Goal: Task Accomplishment & Management: Manage account settings

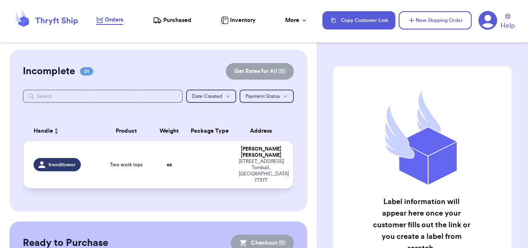
click at [199, 158] on td at bounding box center [209, 164] width 49 height 47
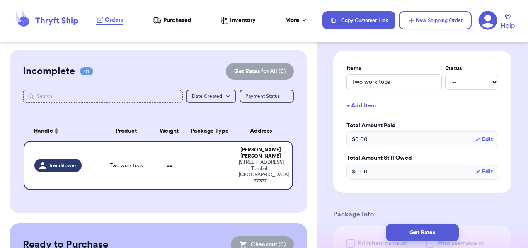
scroll to position [192, 0]
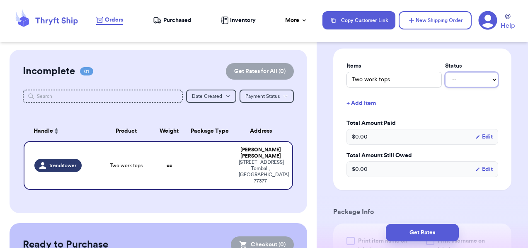
click at [460, 76] on select "-- Paid Owes" at bounding box center [471, 79] width 53 height 15
select select "paid"
click at [445, 72] on select "-- Paid Owes" at bounding box center [471, 79] width 53 height 15
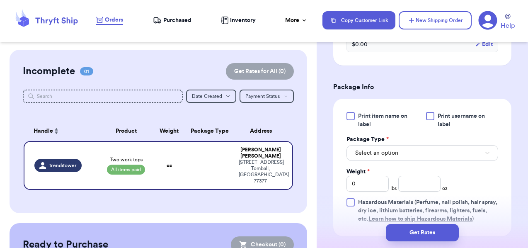
scroll to position [318, 0]
click at [348, 117] on div at bounding box center [351, 115] width 8 height 8
click at [0, 0] on input "Print item name on label" at bounding box center [0, 0] width 0 height 0
click at [428, 114] on div at bounding box center [430, 115] width 8 height 8
click at [0, 0] on input "Print username on label" at bounding box center [0, 0] width 0 height 0
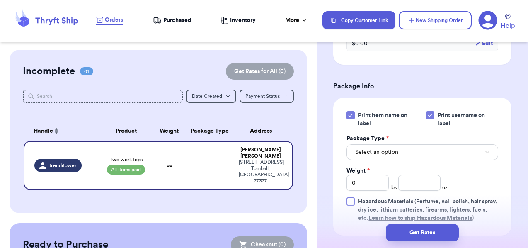
click at [351, 115] on icon at bounding box center [350, 115] width 7 height 7
click at [0, 0] on input "Print item name on label" at bounding box center [0, 0] width 0 height 0
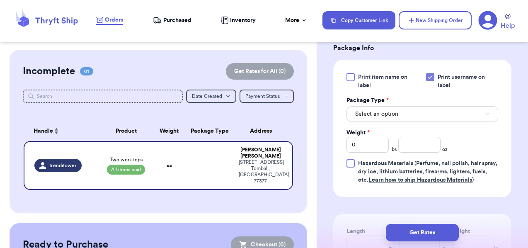
scroll to position [357, 0]
click at [414, 112] on button "Select an option" at bounding box center [423, 113] width 152 height 16
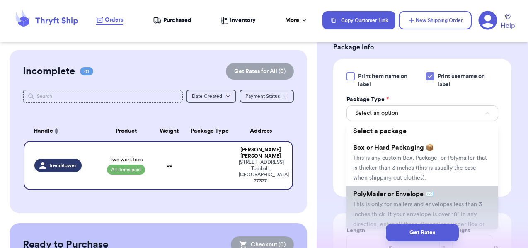
click at [413, 195] on span "PolyMailer or Envelope ✉️" at bounding box center [393, 194] width 80 height 7
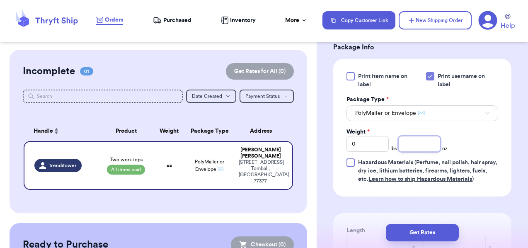
click at [423, 143] on input "number" at bounding box center [419, 144] width 42 height 16
type input "12.6"
click at [475, 144] on div "Print item name on label Print username on label Package Type * PolyMailer or E…" at bounding box center [423, 127] width 152 height 111
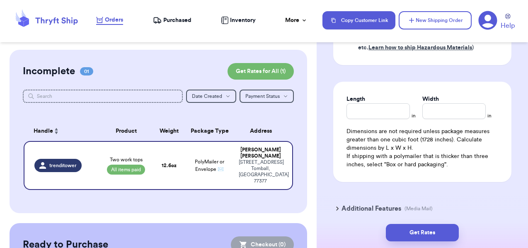
scroll to position [492, 0]
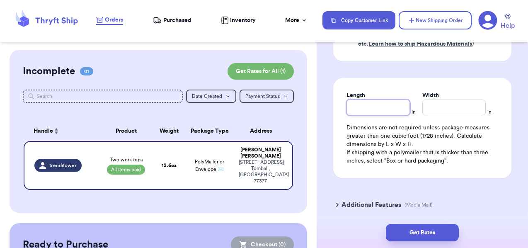
click at [380, 106] on input "Length" at bounding box center [378, 108] width 63 height 16
type input "12"
click at [447, 112] on input "Width *" at bounding box center [454, 108] width 63 height 16
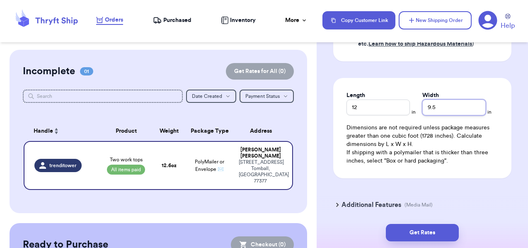
type input "9.5"
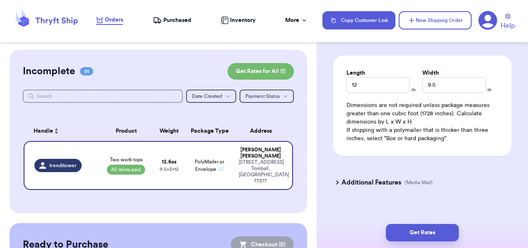
scroll to position [524, 0]
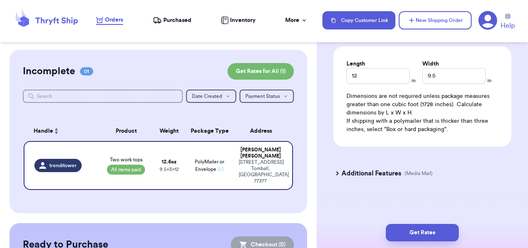
click at [338, 174] on icon at bounding box center [338, 173] width 2 height 4
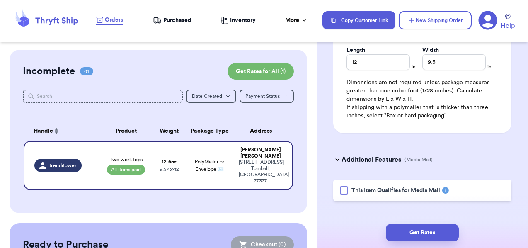
scroll to position [542, 0]
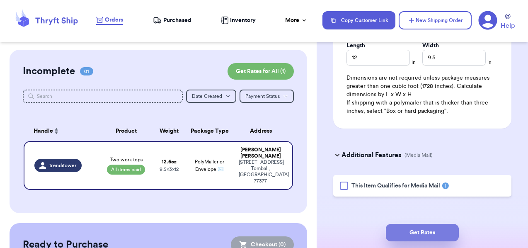
click at [426, 230] on button "Get Rates" at bounding box center [422, 232] width 73 height 17
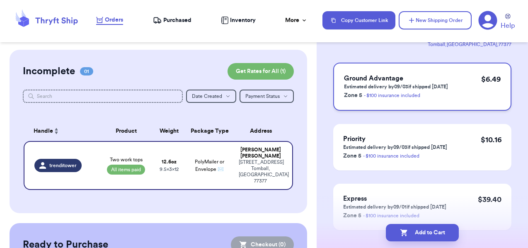
scroll to position [110, 0]
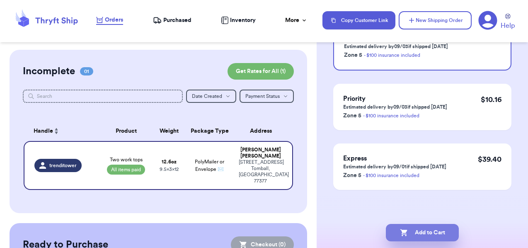
click at [427, 234] on button "Add to Cart" at bounding box center [422, 232] width 73 height 17
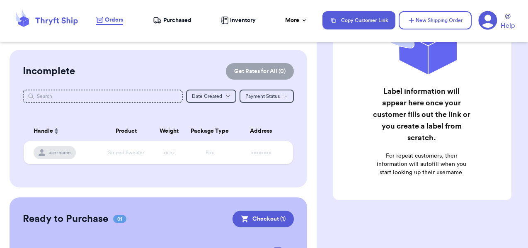
scroll to position [80, 0]
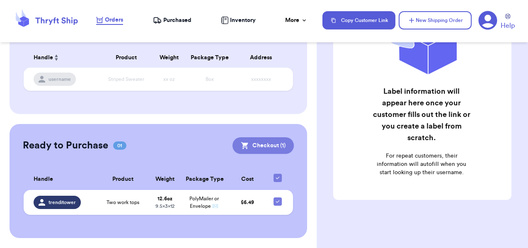
click at [265, 138] on button "Checkout ( 1 )" at bounding box center [263, 145] width 61 height 17
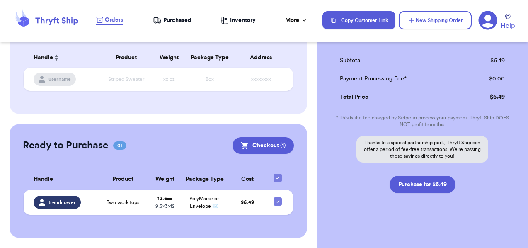
scroll to position [131, 0]
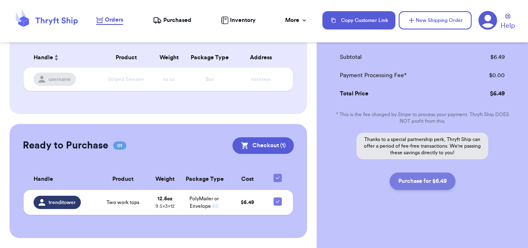
click at [402, 185] on button "Purchase for $6.49" at bounding box center [423, 180] width 66 height 17
checkbox input "false"
checkbox input "true"
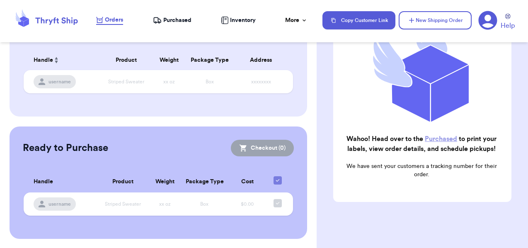
scroll to position [0, 0]
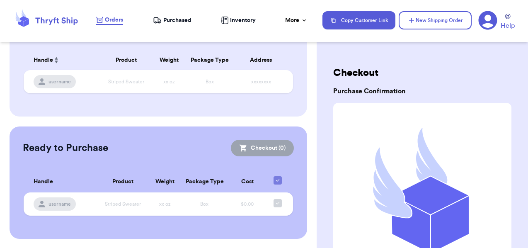
click at [170, 21] on span "Purchased" at bounding box center [177, 20] width 28 height 8
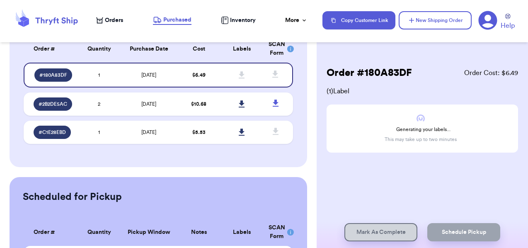
scroll to position [14, 0]
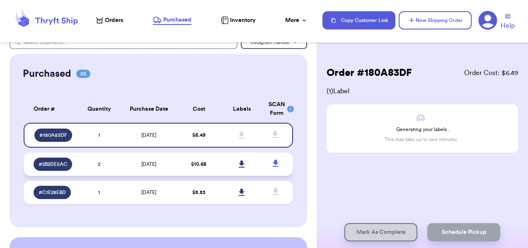
click at [173, 164] on td "[DATE]" at bounding box center [149, 164] width 57 height 23
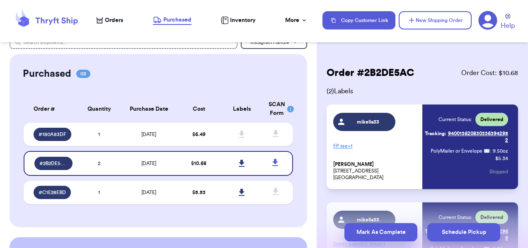
click at [369, 237] on button "Mark As Complete" at bounding box center [381, 232] width 73 height 18
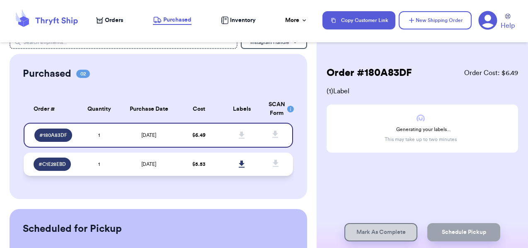
click at [176, 169] on td "[DATE]" at bounding box center [149, 164] width 57 height 23
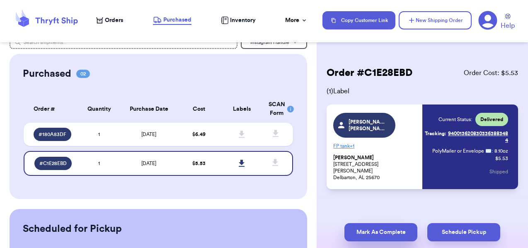
click at [374, 235] on button "Mark As Complete" at bounding box center [381, 232] width 73 height 18
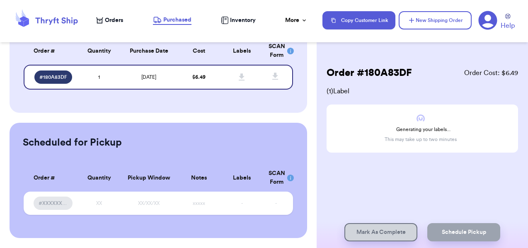
scroll to position [0, 0]
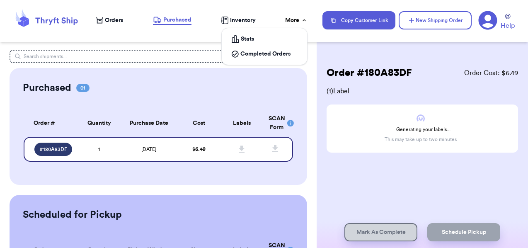
click at [293, 18] on div "More" at bounding box center [296, 20] width 22 height 8
drag, startPoint x: 293, startPoint y: 18, endPoint x: 273, endPoint y: 55, distance: 41.9
click at [285, 24] on div "More Stats Completed Orders" at bounding box center [296, 20] width 22 height 8
click at [262, 54] on span "Completed Orders" at bounding box center [265, 54] width 50 height 8
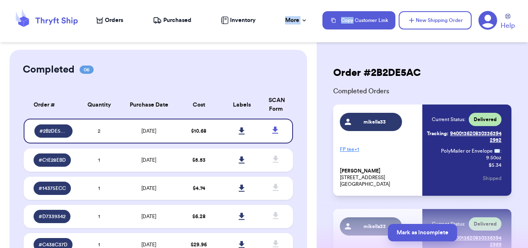
click at [276, 19] on div "Orders Purchased Inventory More Stats Completed Orders" at bounding box center [205, 20] width 218 height 8
click at [227, 15] on nav "Orders Purchased Inventory More Stats Completed Orders Copy Customer Link New S…" at bounding box center [308, 20] width 440 height 27
click at [226, 20] on icon at bounding box center [224, 20] width 7 height 7
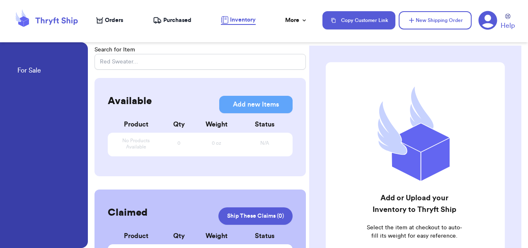
click at [165, 19] on span "Purchased" at bounding box center [177, 20] width 28 height 8
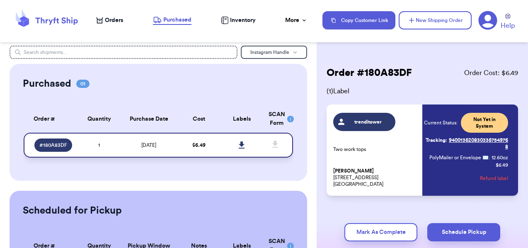
click at [240, 144] on icon at bounding box center [242, 144] width 6 height 7
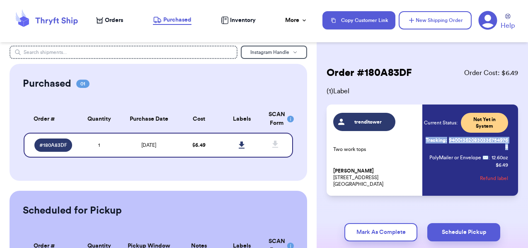
click at [446, 149] on link "Tracking: 9400136208303367549768" at bounding box center [466, 144] width 84 height 20
click at [384, 85] on div "Order # 180A83DF Order Cost: $ 6.49 ( 1 ) Label trenditower Two work tops [PERS…" at bounding box center [423, 130] width 192 height 129
